Goal: Use online tool/utility: Utilize a website feature to perform a specific function

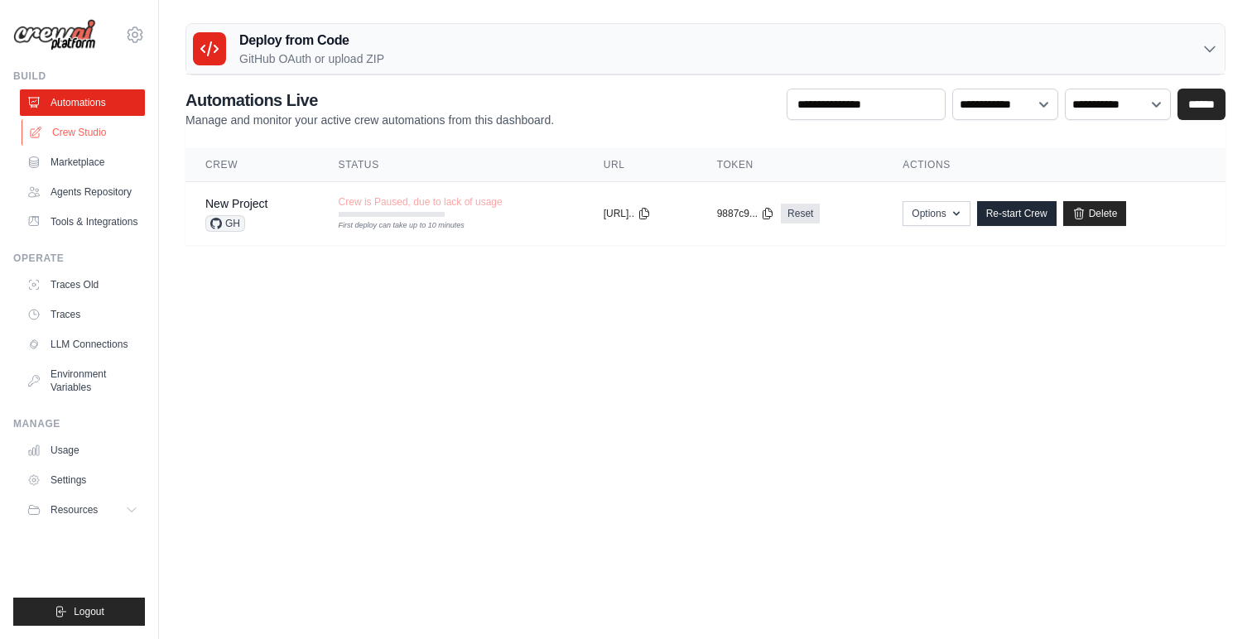
click at [85, 139] on link "Crew Studio" at bounding box center [84, 132] width 125 height 26
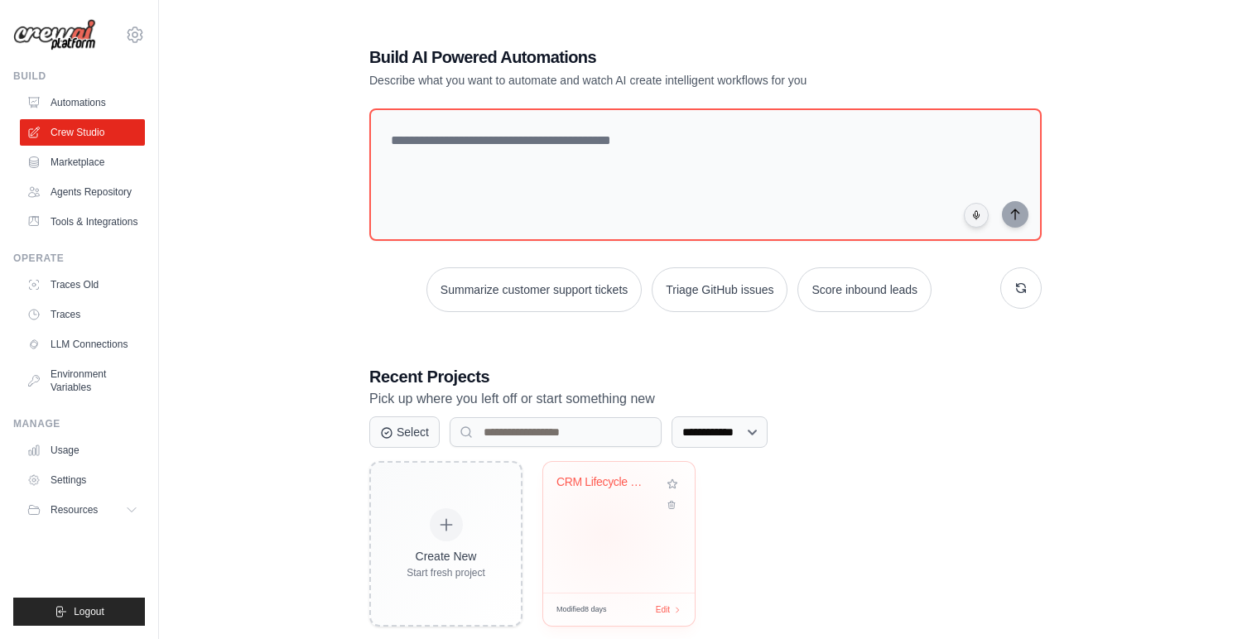
click at [606, 533] on div "CRM Lifecycle Manager Job Finder wi..." at bounding box center [619, 527] width 152 height 131
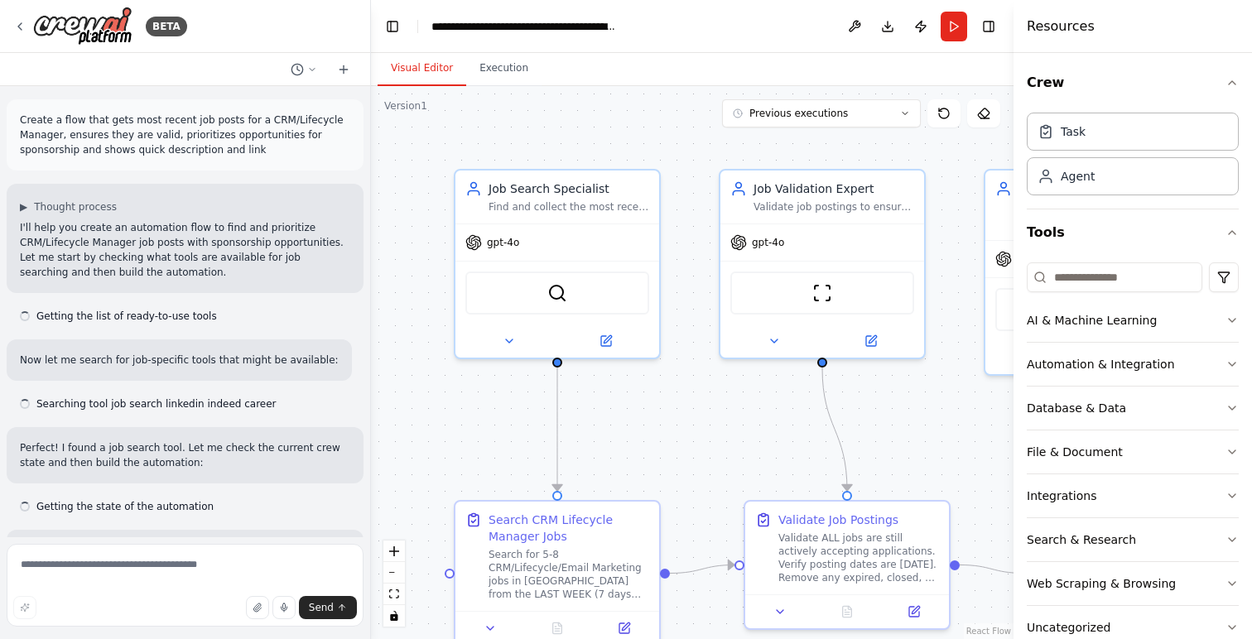
scroll to position [7395, 0]
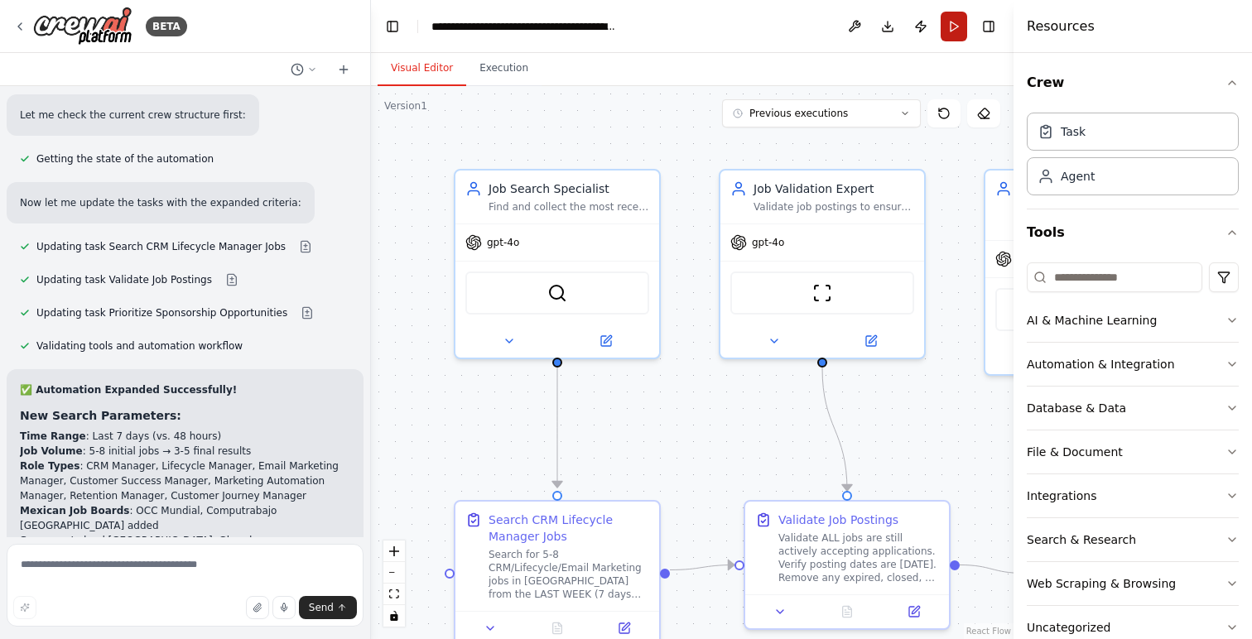
click at [954, 26] on button "Run" at bounding box center [953, 27] width 26 height 30
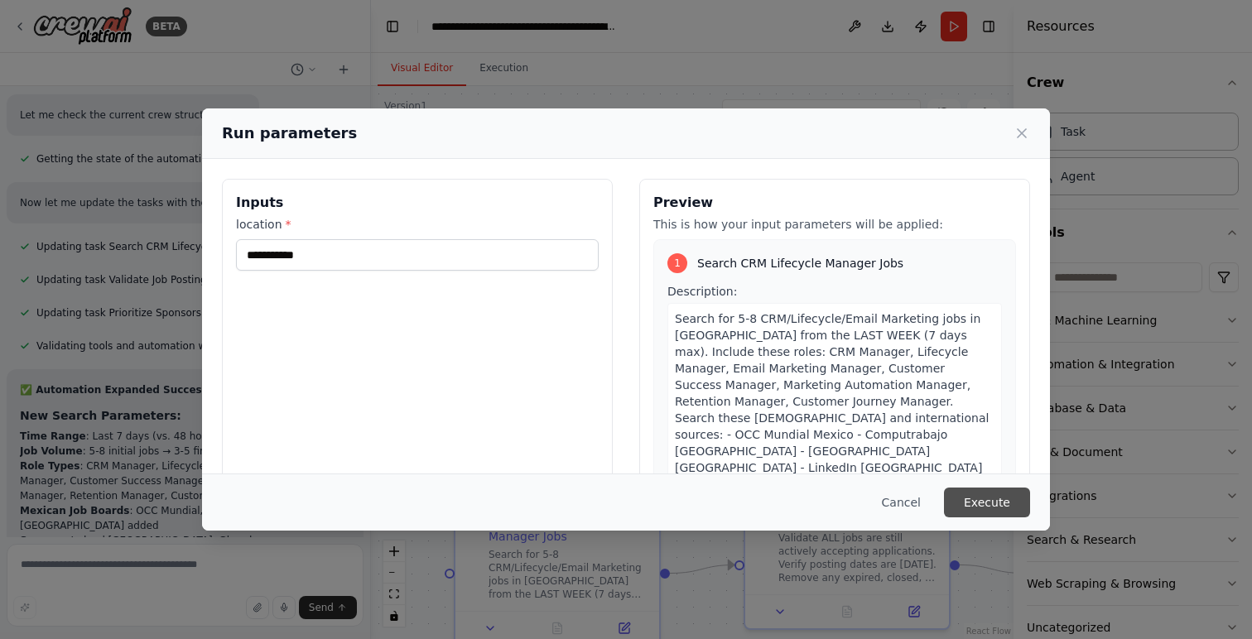
click at [978, 494] on button "Execute" at bounding box center [987, 503] width 86 height 30
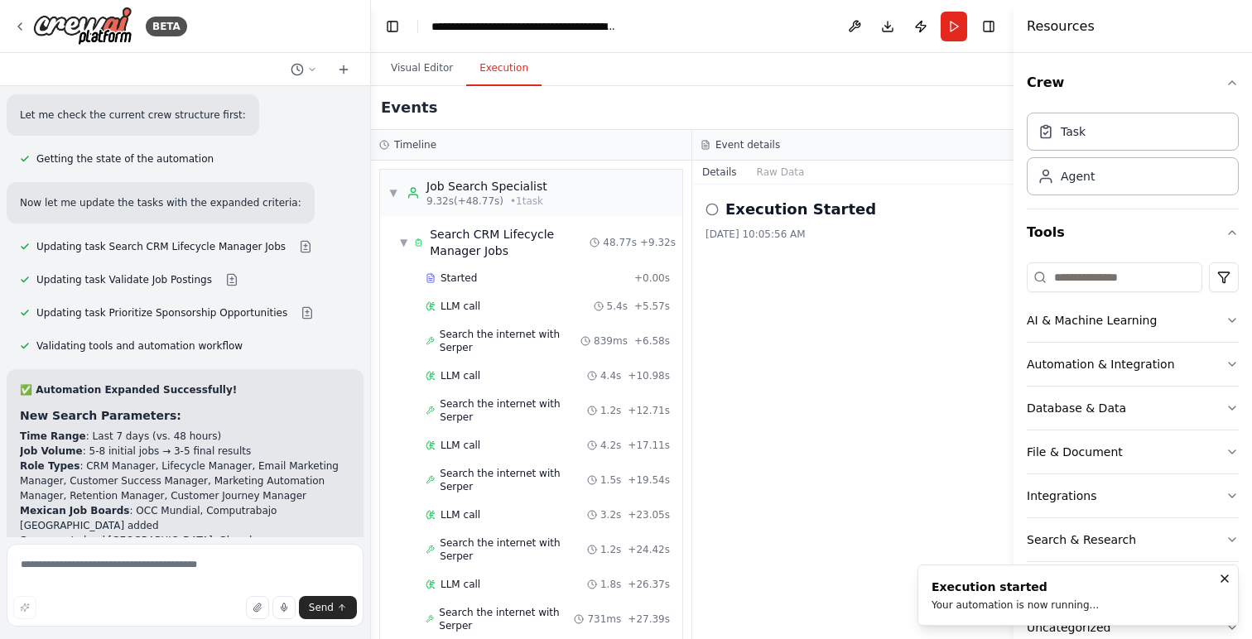
scroll to position [806, 0]
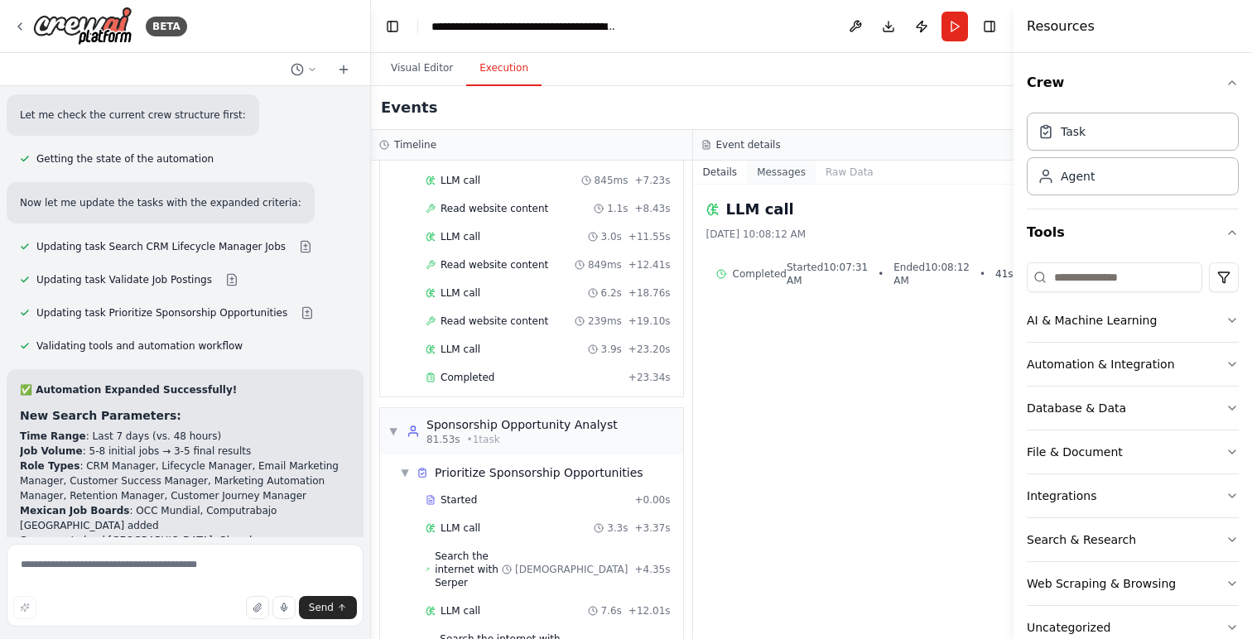
click at [782, 173] on button "Messages" at bounding box center [781, 172] width 69 height 23
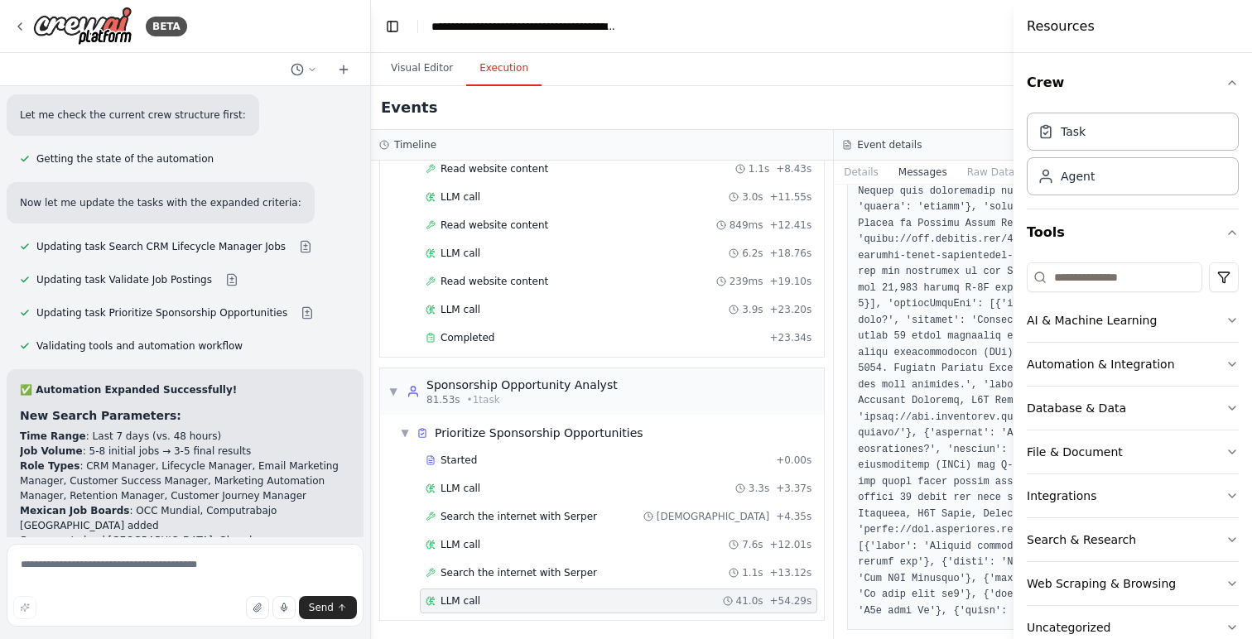
scroll to position [3701, 0]
click at [834, 177] on button "Details" at bounding box center [861, 172] width 55 height 23
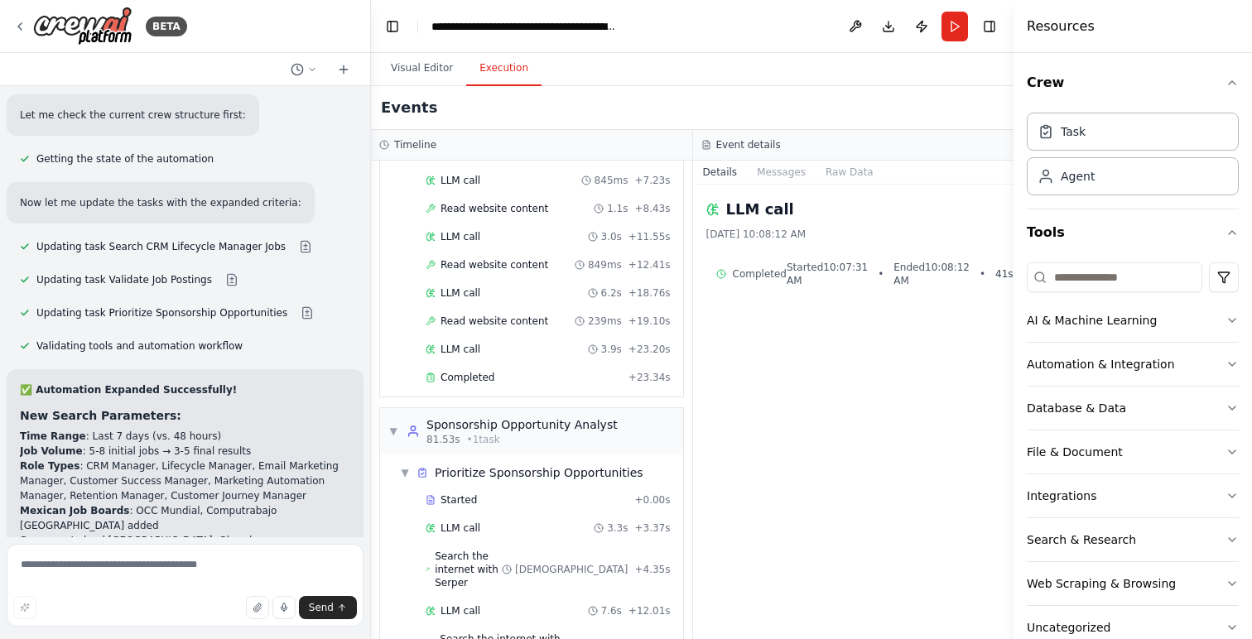
scroll to position [7529, 0]
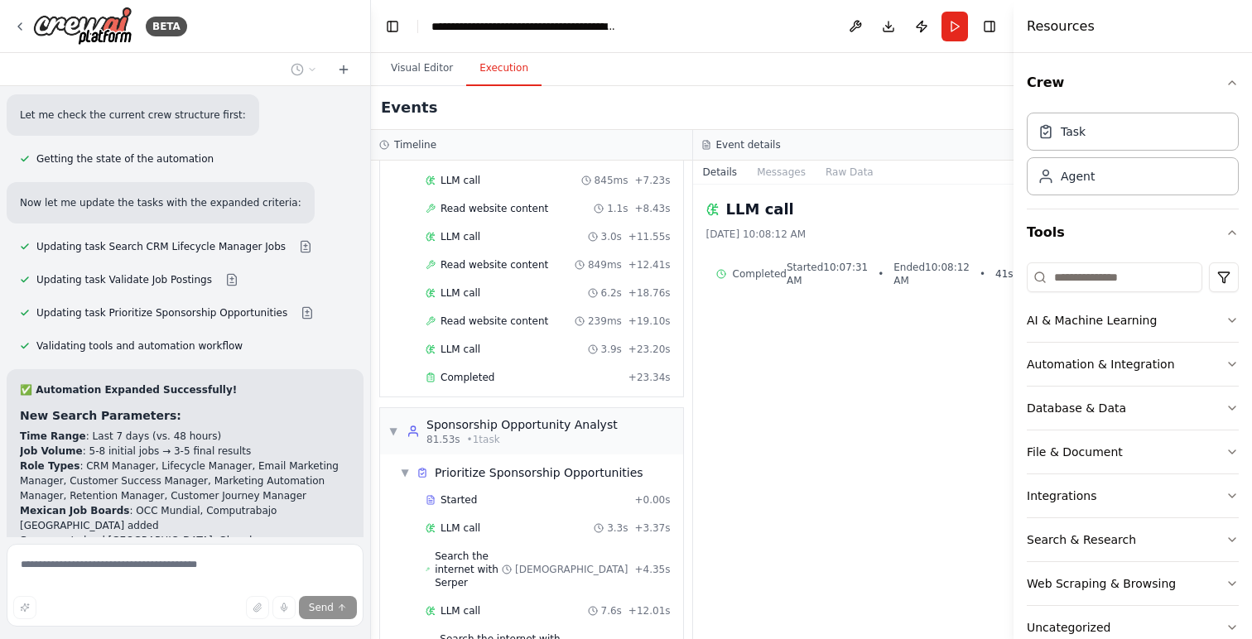
scroll to position [7459, 0]
